Goal: Information Seeking & Learning: Learn about a topic

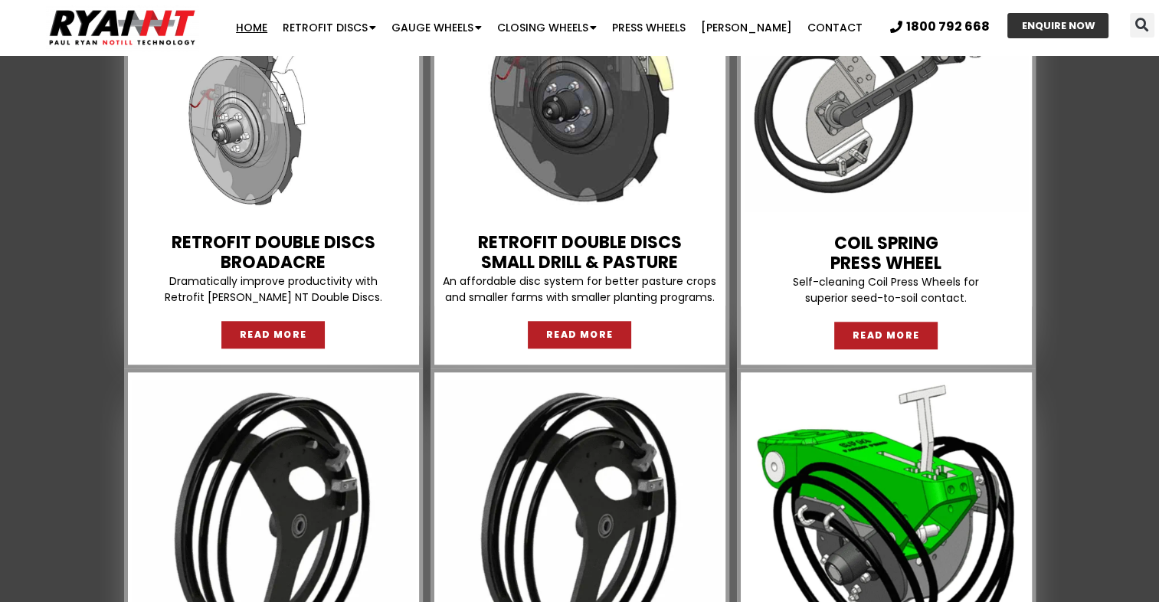
scroll to position [1456, 0]
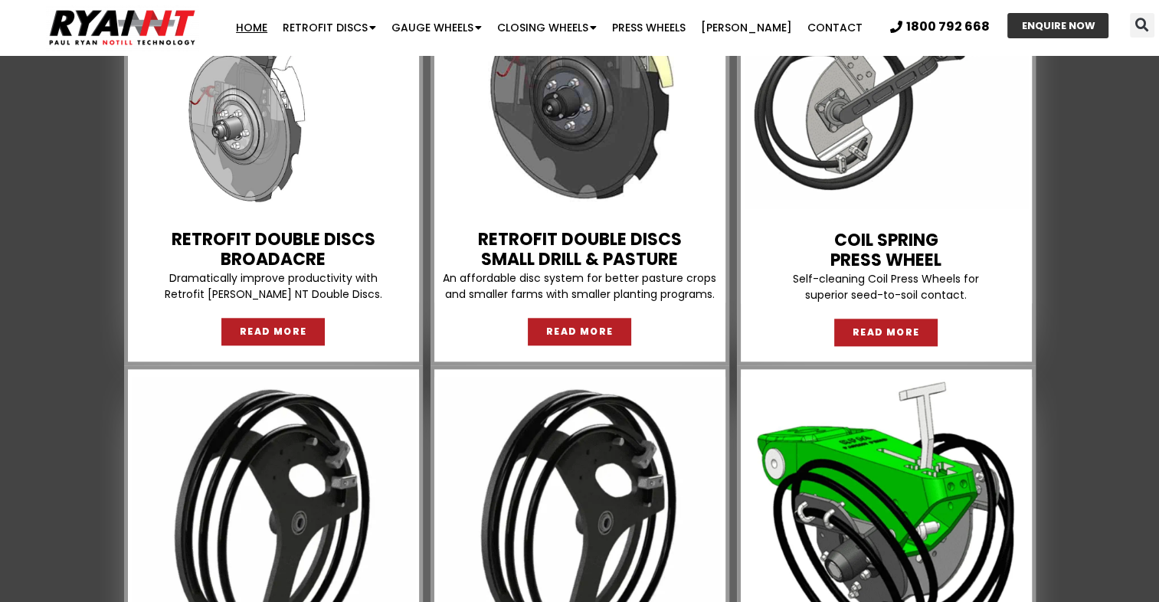
click at [319, 260] on link "Retrofit Double Discs BROADACRE" at bounding box center [274, 250] width 204 height 44
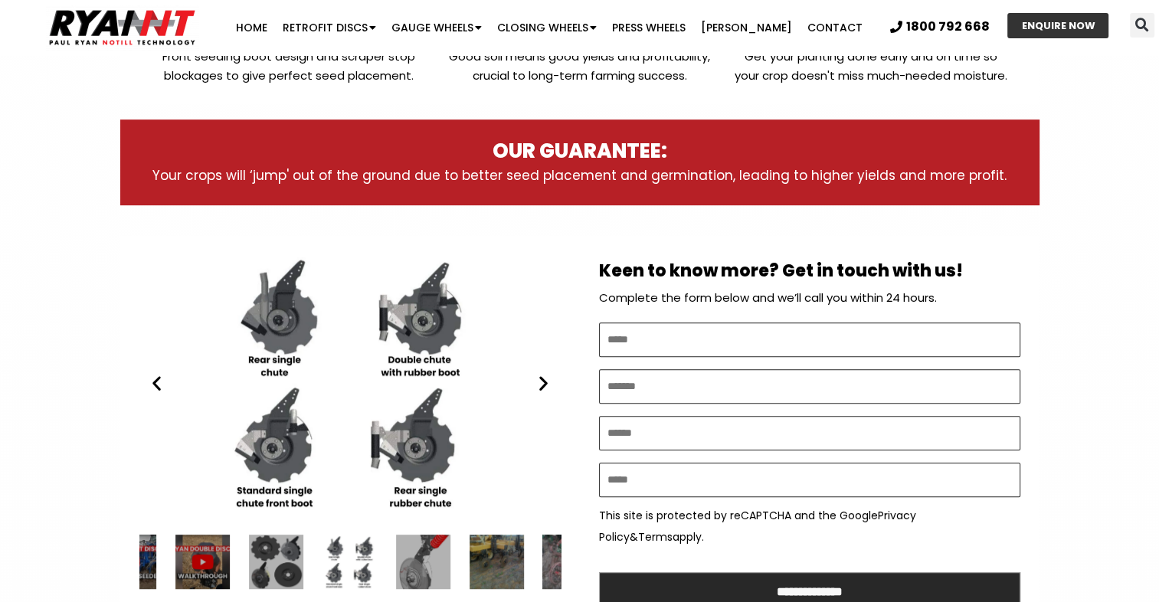
scroll to position [613, 0]
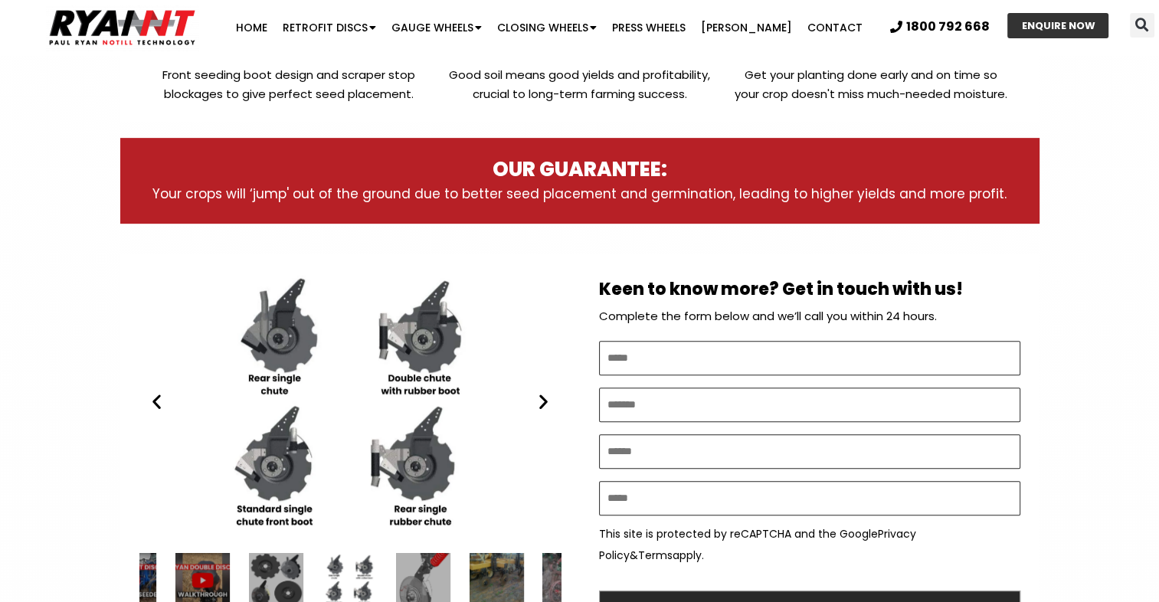
click at [546, 407] on icon "Next slide" at bounding box center [543, 401] width 19 height 19
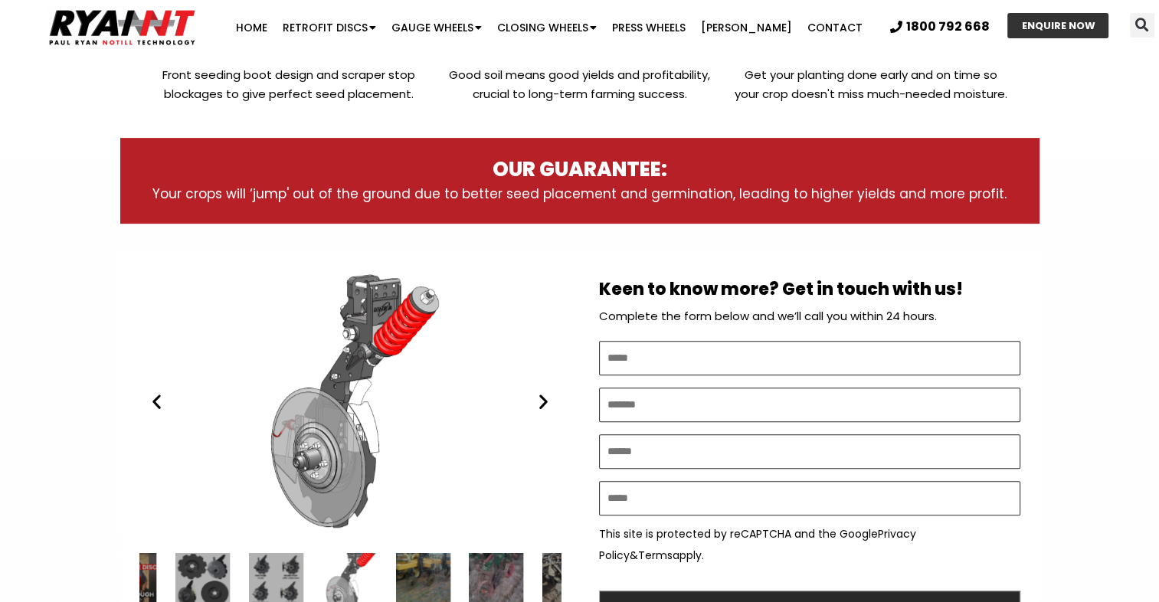
click at [546, 407] on icon "Next slide" at bounding box center [543, 401] width 19 height 19
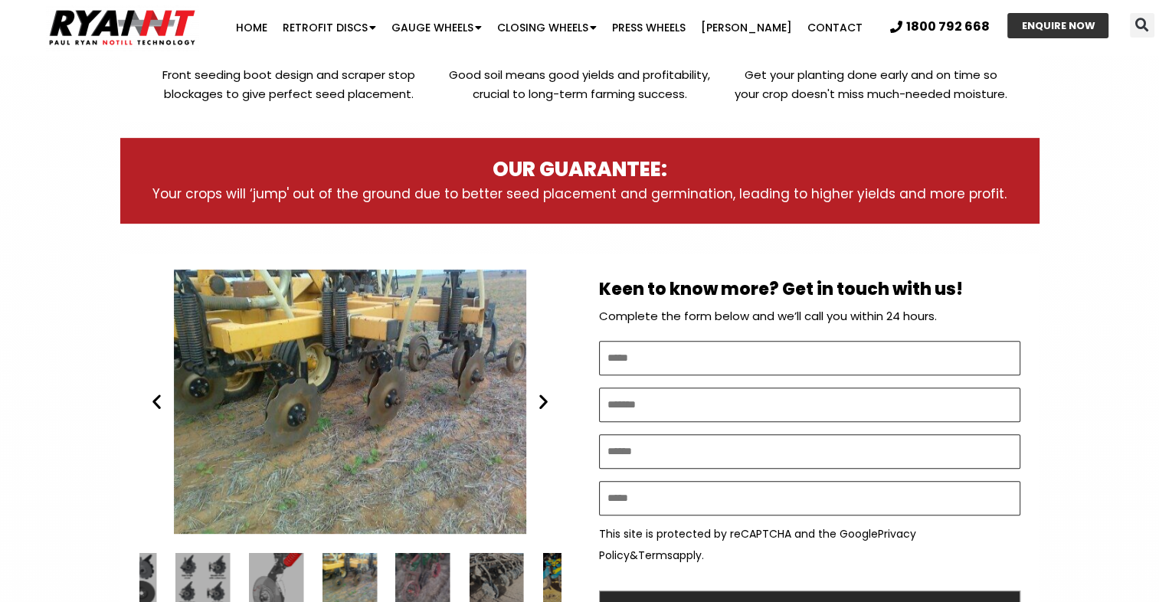
click at [545, 406] on icon "Next slide" at bounding box center [543, 401] width 19 height 19
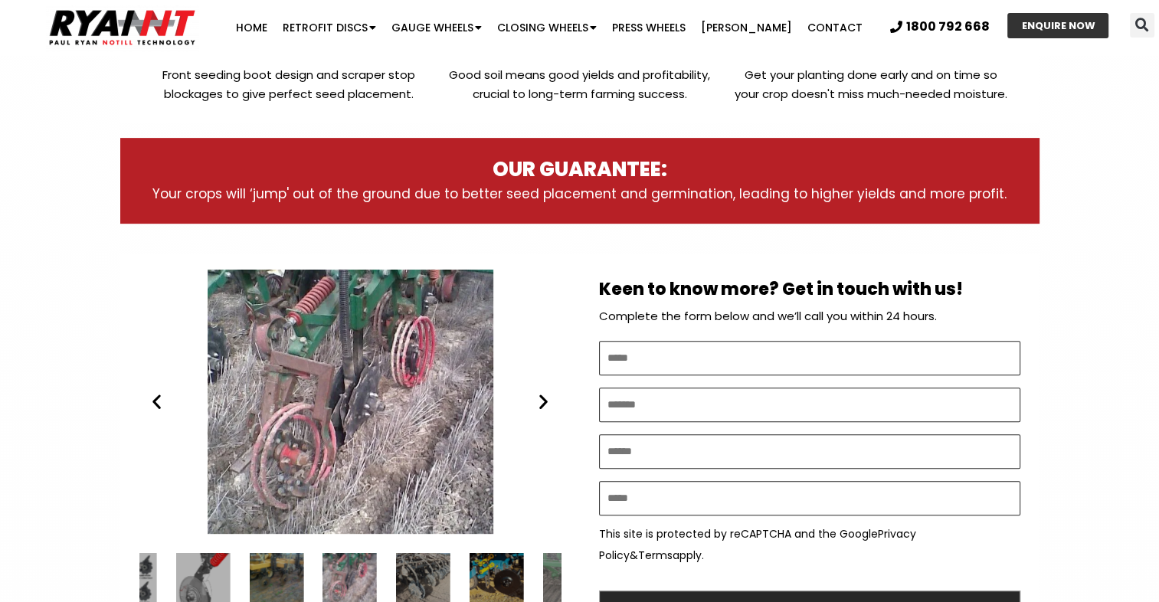
click at [545, 406] on icon "Next slide" at bounding box center [543, 401] width 19 height 19
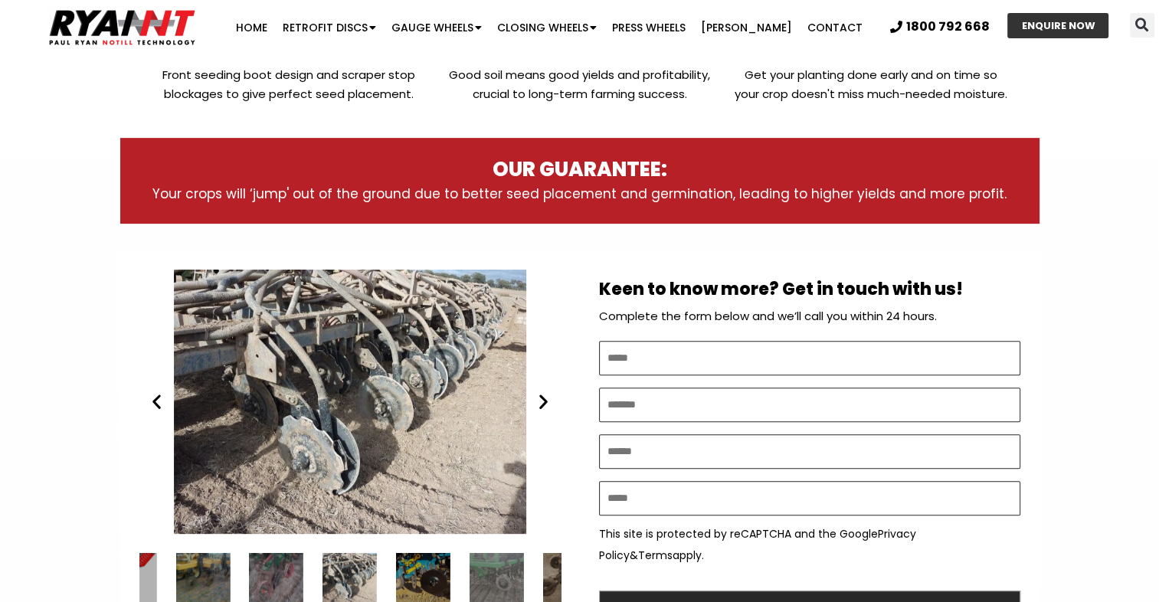
click at [172, 409] on div "Ryan NT (RFM NT) Double Disc" at bounding box center [349, 402] width 421 height 264
click at [159, 415] on div "Ryan NT (RFM NT) Double Disc" at bounding box center [349, 402] width 421 height 264
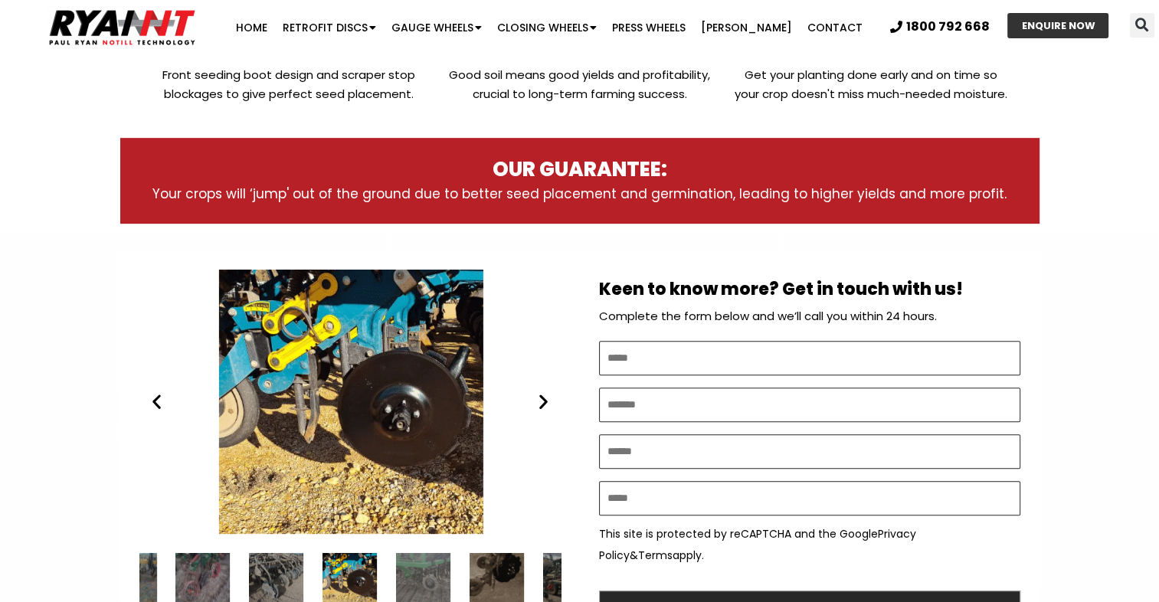
click at [157, 415] on div "Ryan NT (RFM NT) RETROFIT DOUBLE DISCS DBS 2" at bounding box center [349, 402] width 421 height 264
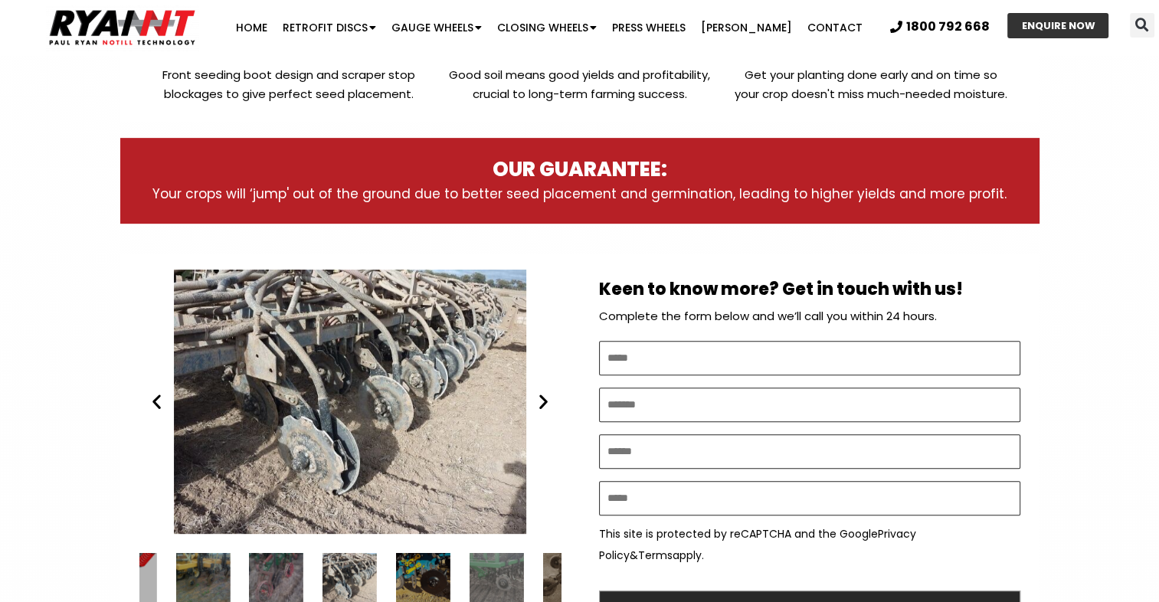
click at [157, 408] on icon "Previous slide" at bounding box center [156, 401] width 19 height 19
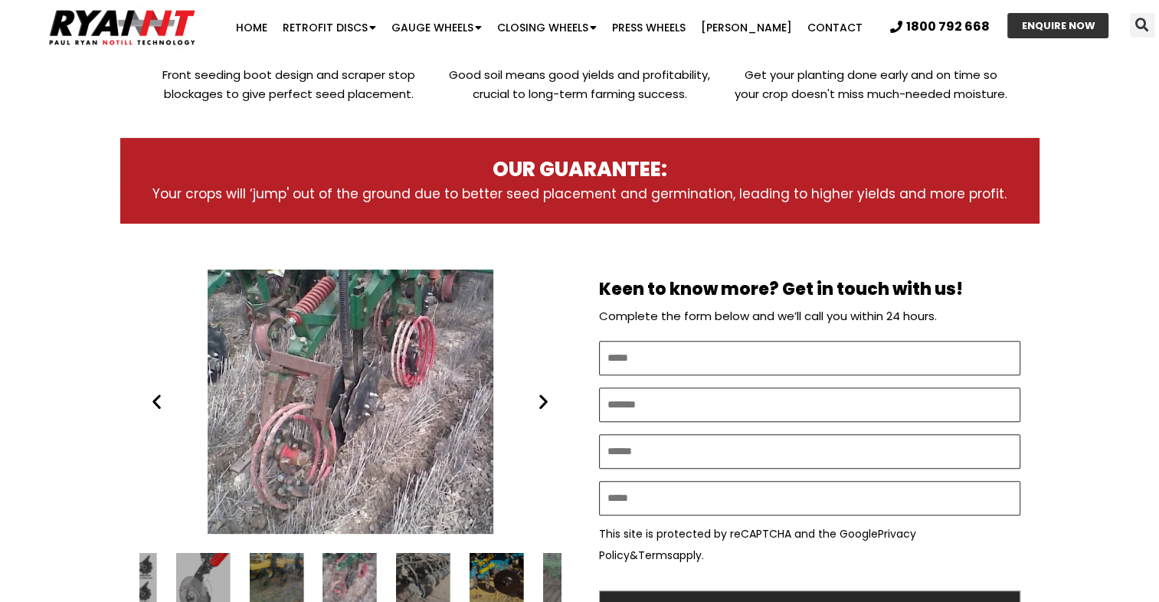
click at [540, 400] on icon "Next slide" at bounding box center [543, 401] width 19 height 19
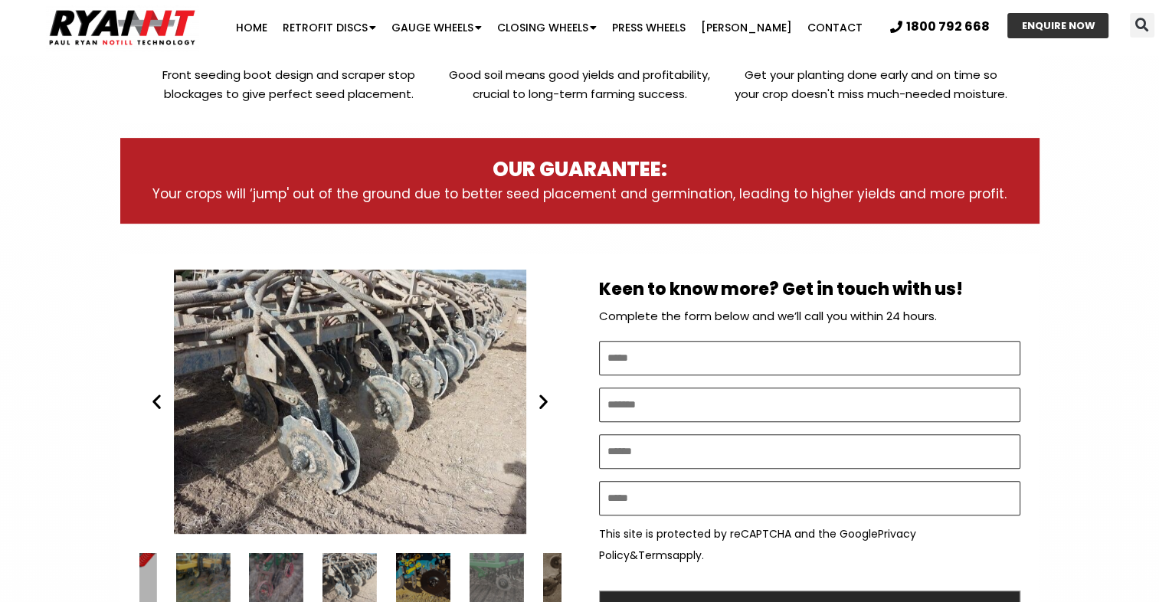
click at [540, 400] on icon "Next slide" at bounding box center [543, 401] width 19 height 19
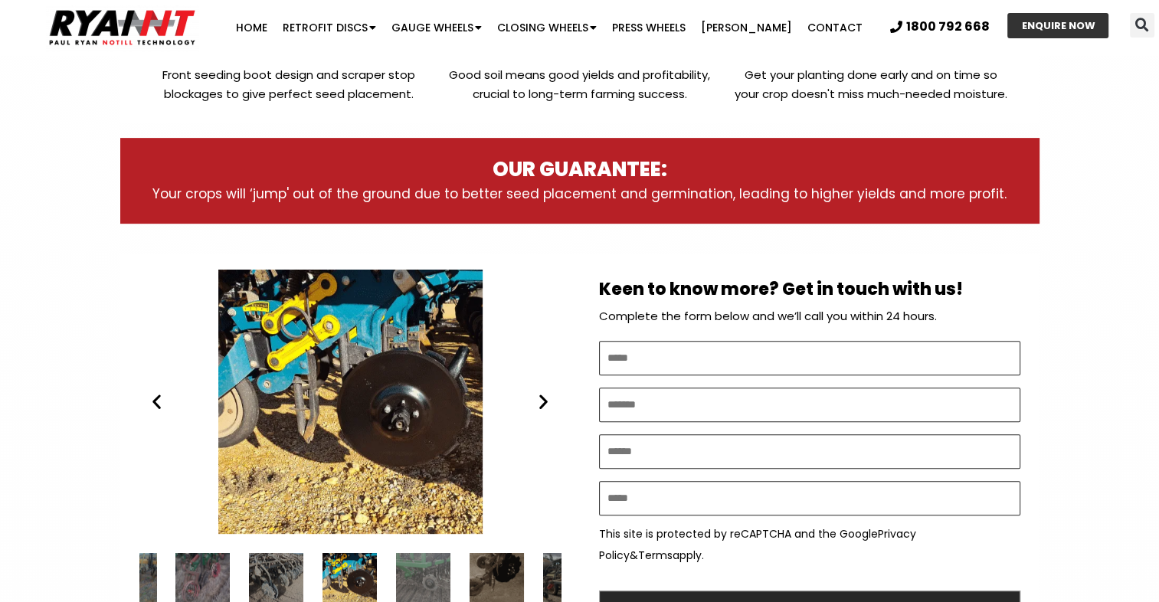
click at [540, 400] on icon "Next slide" at bounding box center [543, 401] width 19 height 19
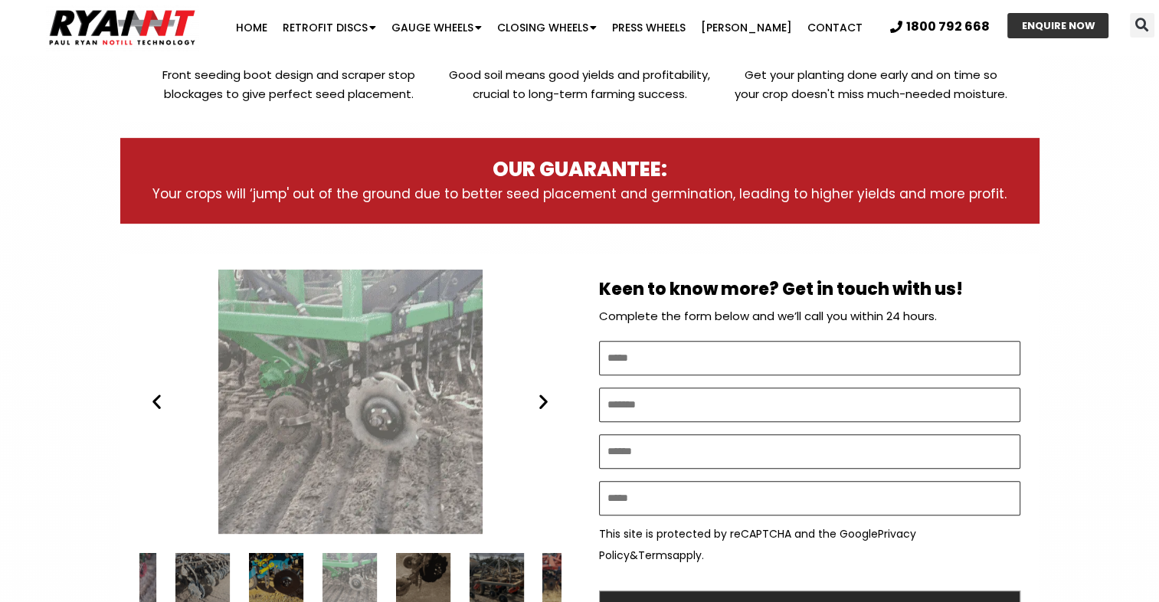
click at [540, 400] on icon "Next slide" at bounding box center [543, 401] width 19 height 19
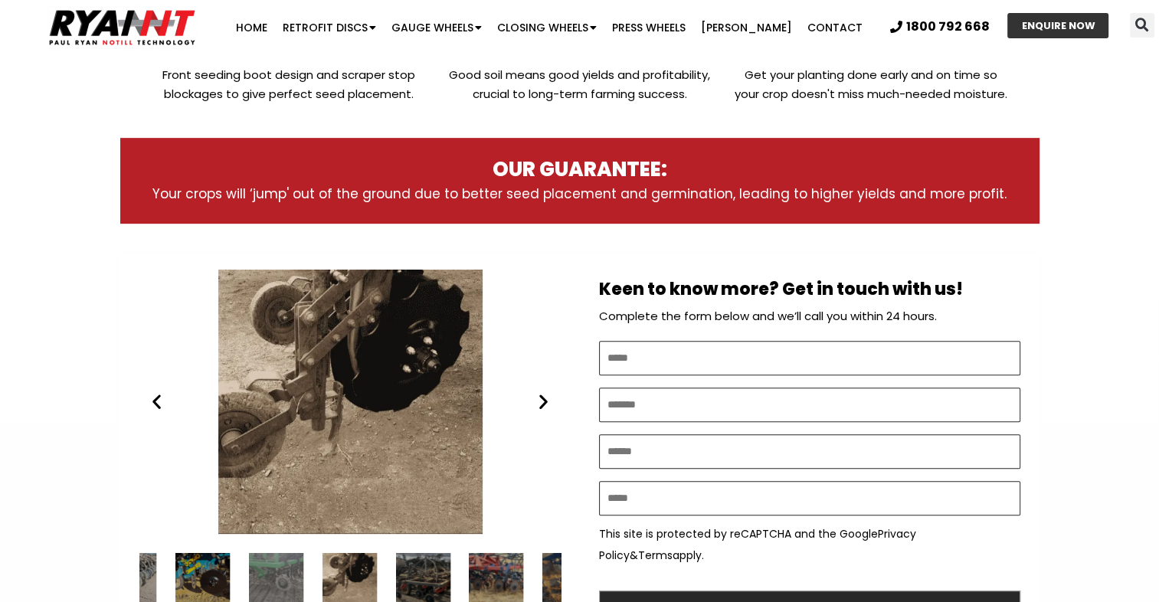
click at [540, 400] on icon "Next slide" at bounding box center [543, 401] width 19 height 19
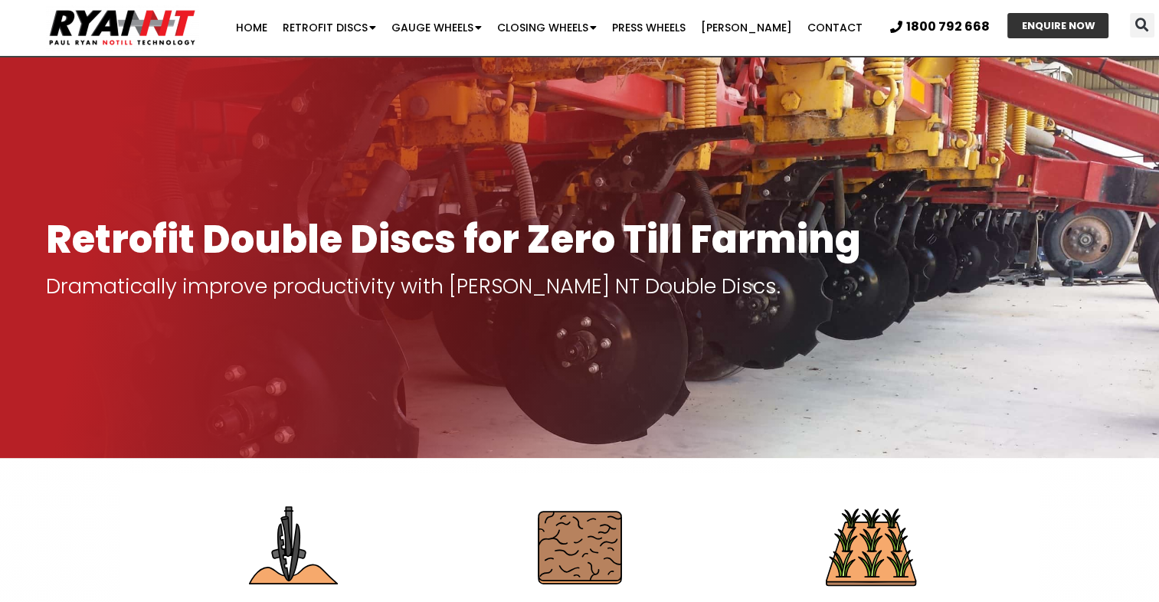
scroll to position [0, 0]
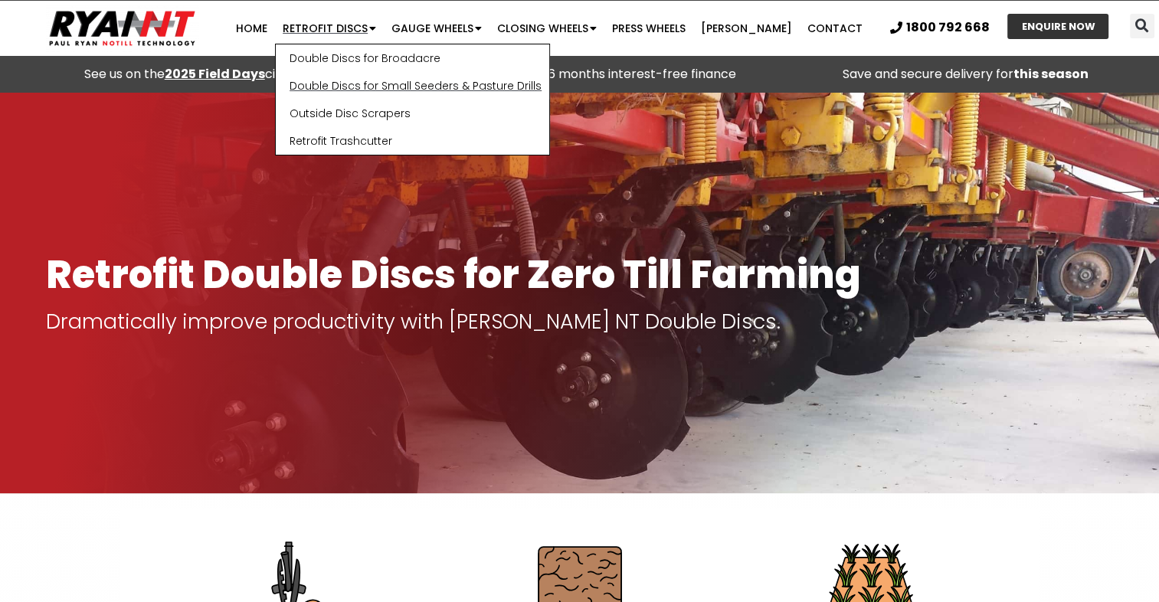
click at [395, 87] on link "Double Discs for Small Seeders & Pasture Drills" at bounding box center [413, 86] width 274 height 28
